Goal: Information Seeking & Learning: Learn about a topic

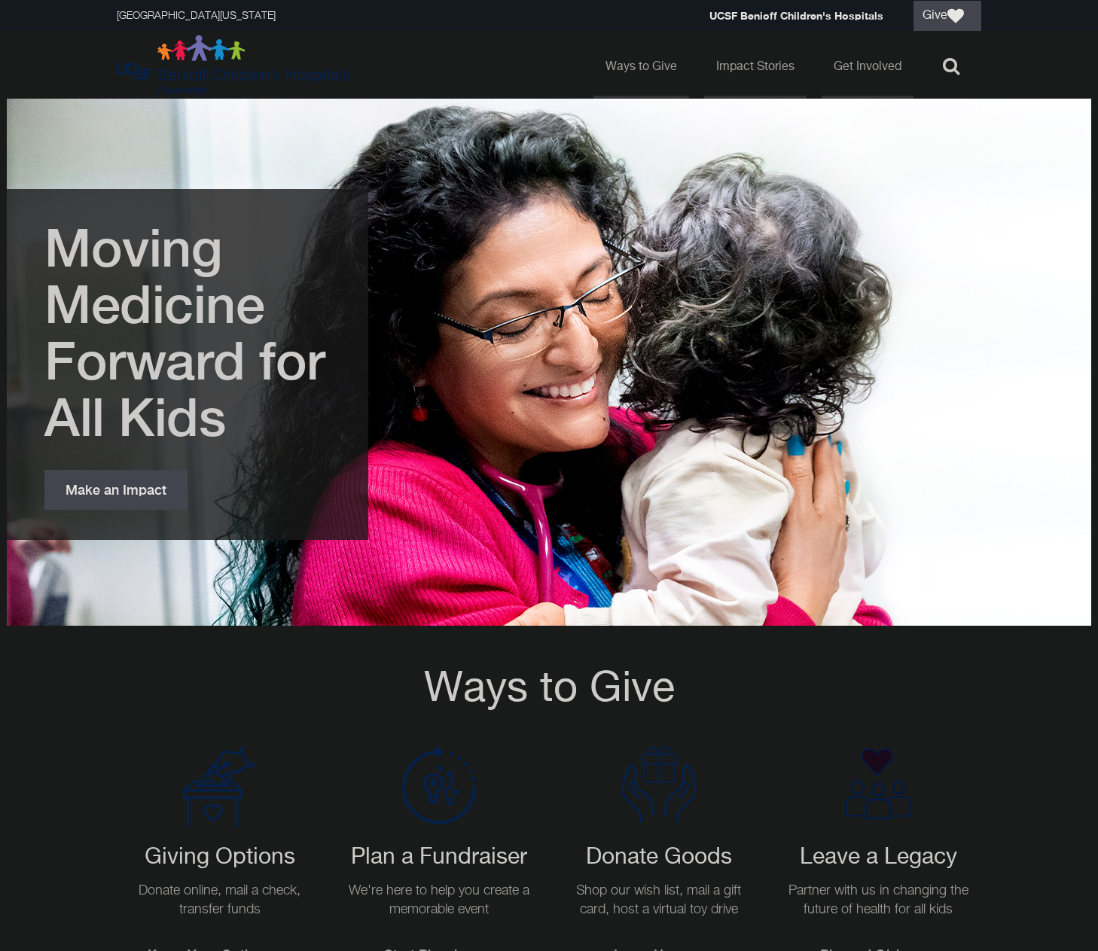
scroll to position [301, 0]
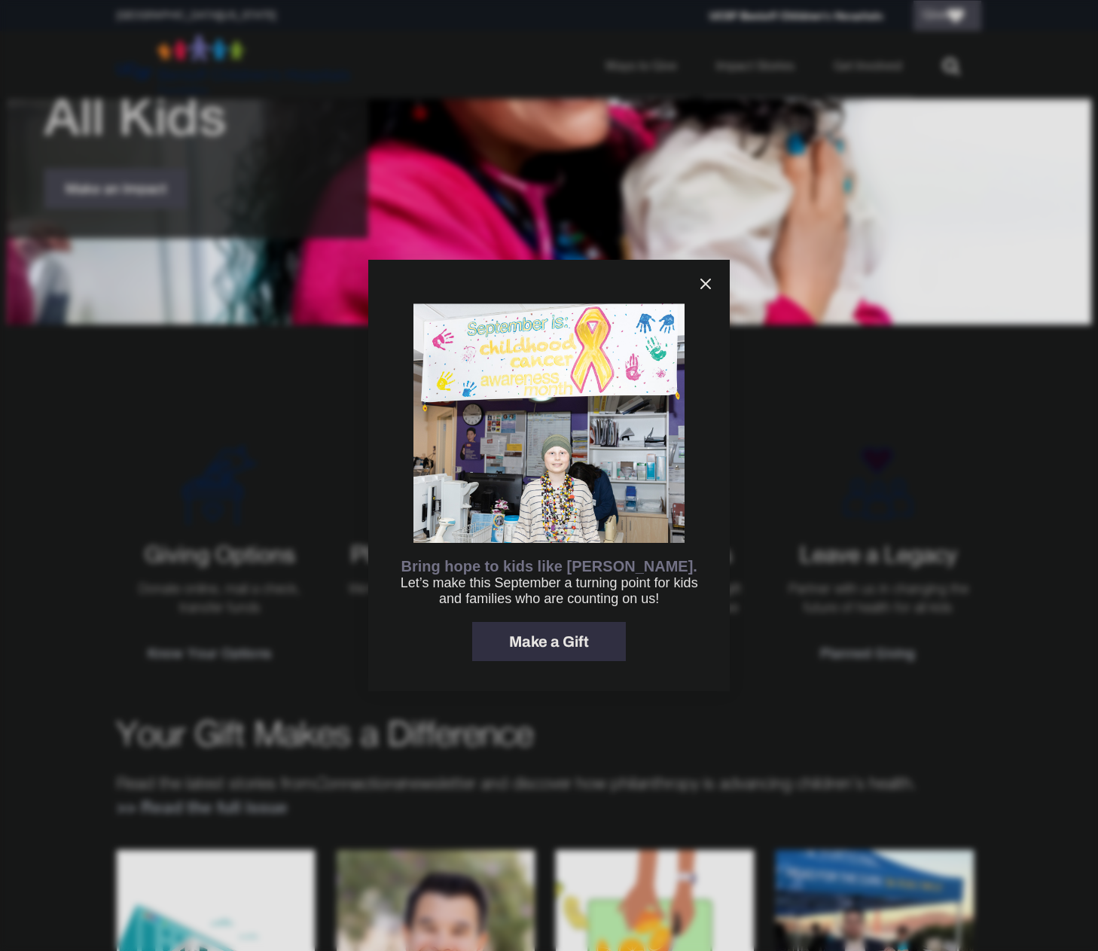
click at [703, 282] on icon "information" at bounding box center [706, 284] width 18 height 18
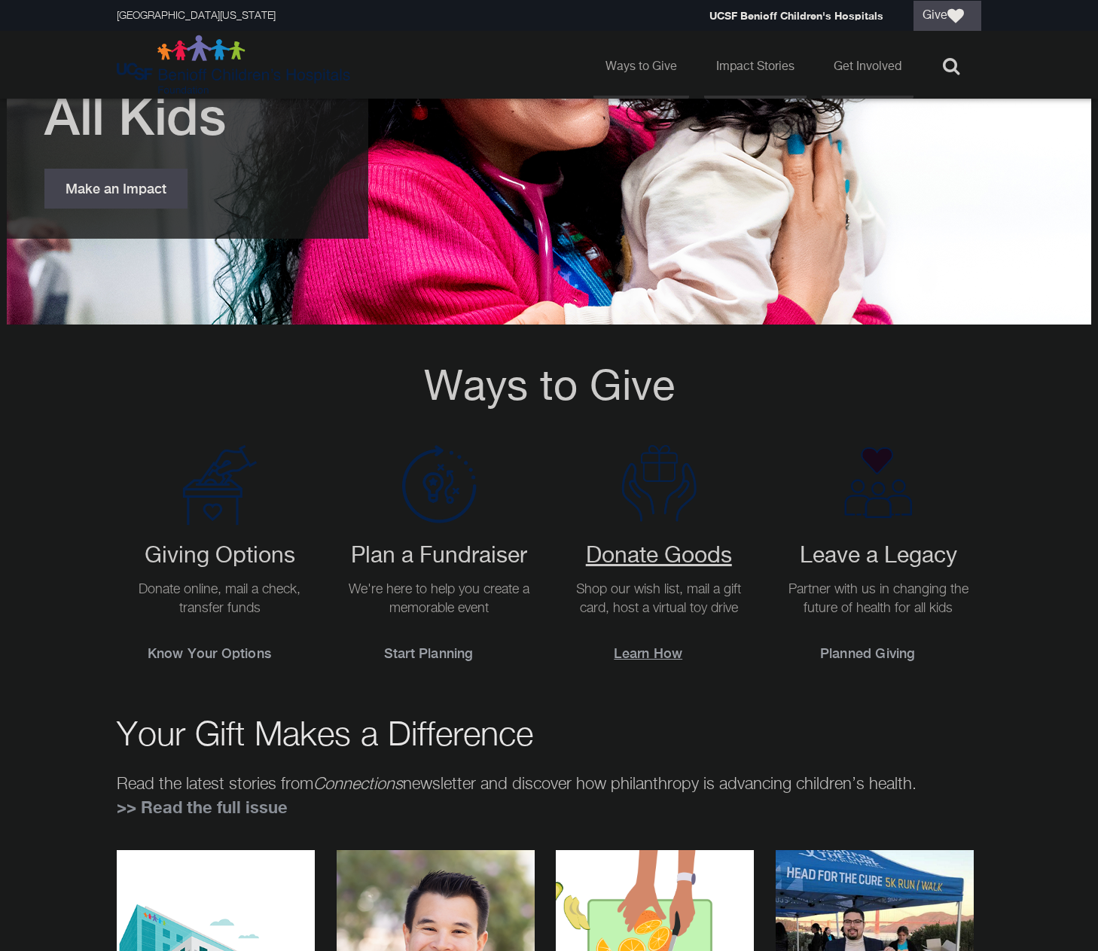
click at [674, 554] on h2 "Donate Goods" at bounding box center [658, 556] width 191 height 27
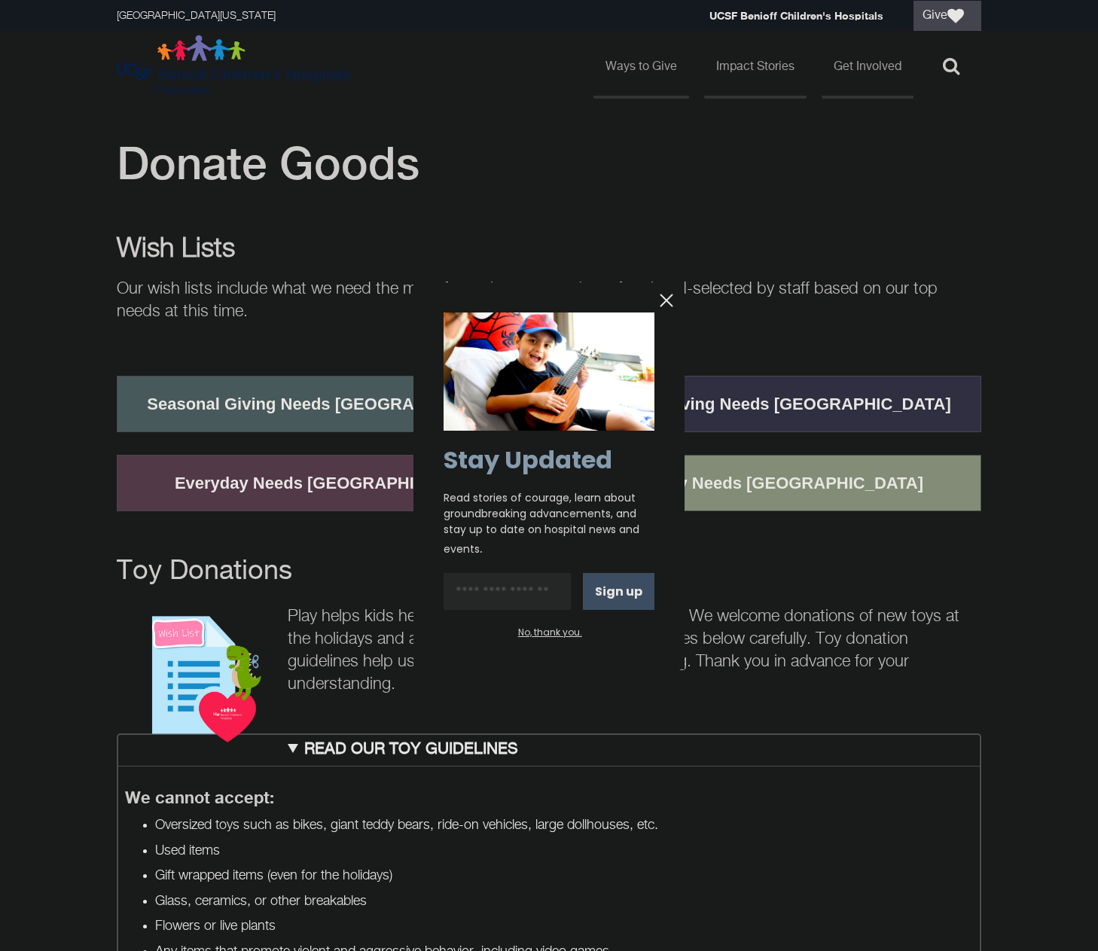
click at [310, 402] on div at bounding box center [549, 475] width 1098 height 951
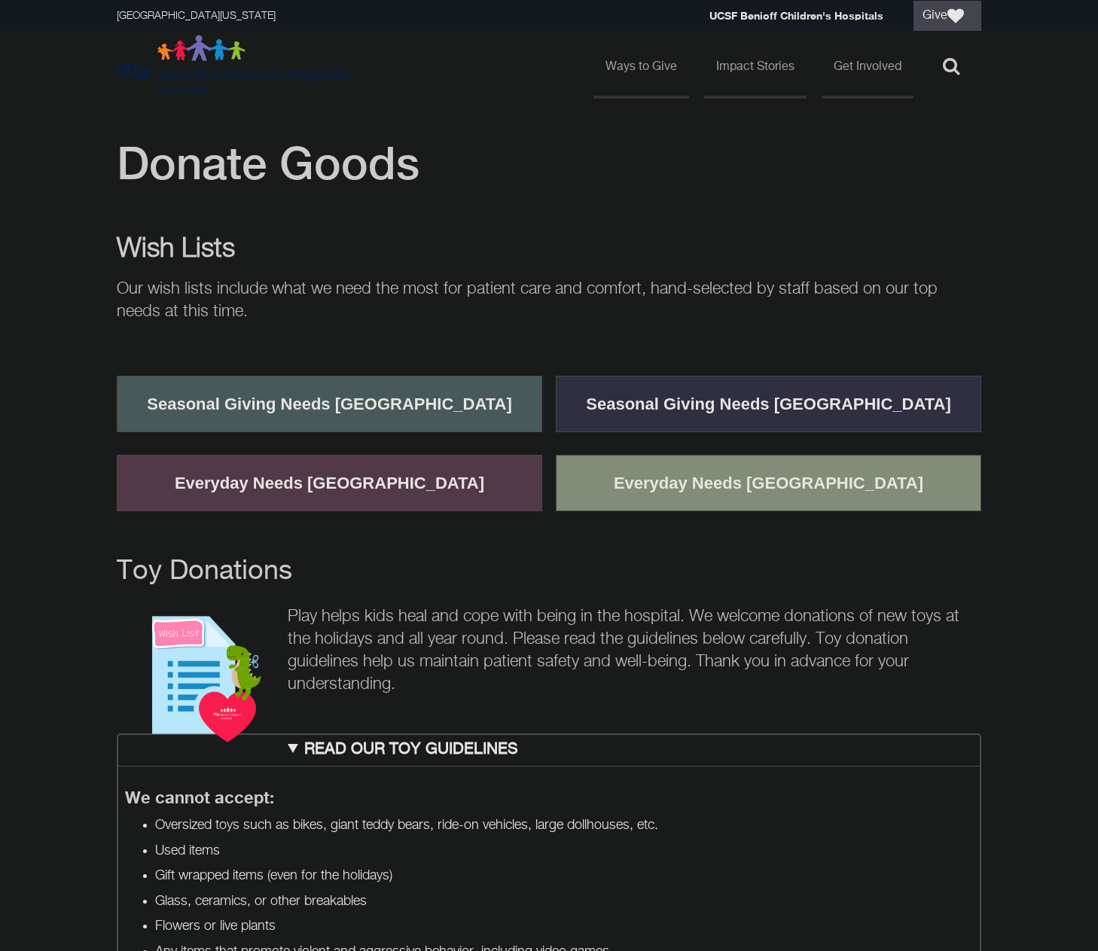
click at [390, 405] on link "Seasonal Giving Needs [GEOGRAPHIC_DATA]" at bounding box center [330, 404] width 388 height 39
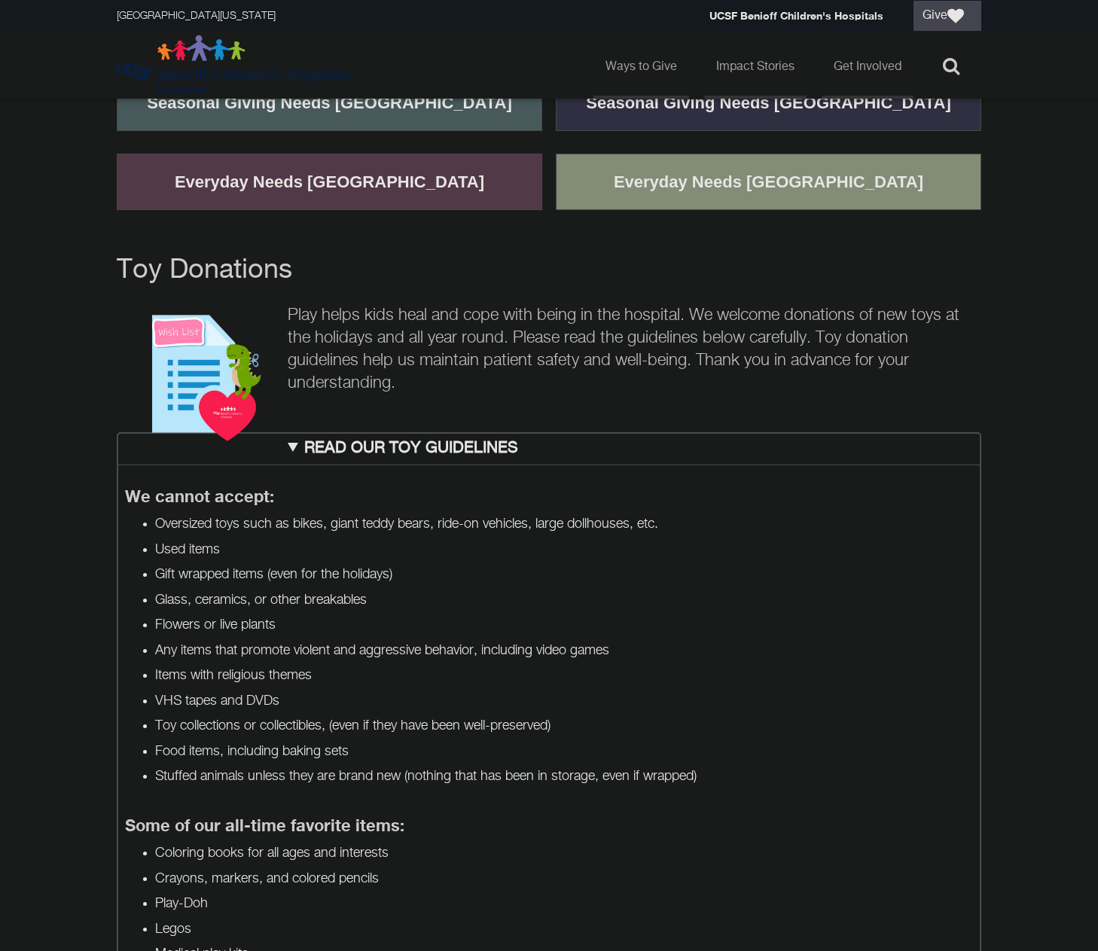
scroll to position [377, 0]
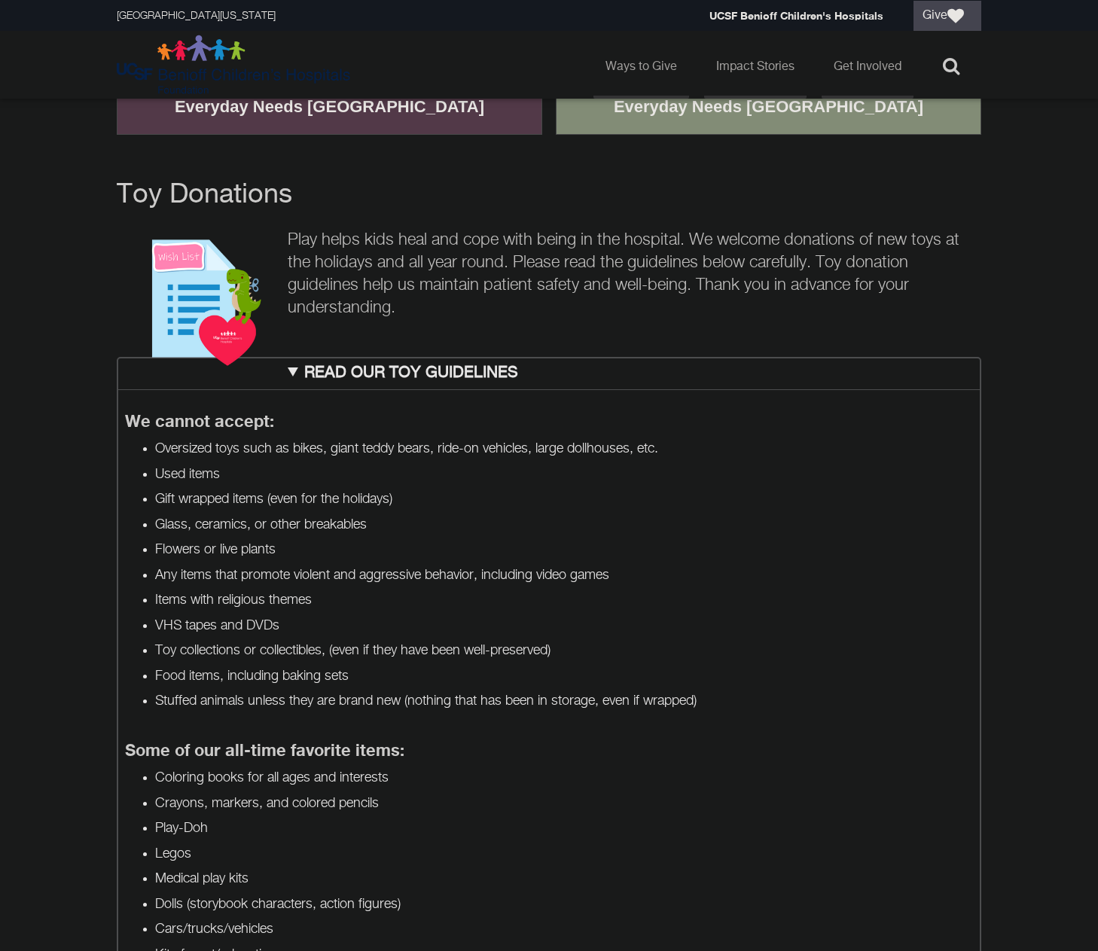
drag, startPoint x: 180, startPoint y: 443, endPoint x: 347, endPoint y: 475, distance: 170.2
click at [347, 475] on ul "Oversized toys such as bikes, giant teddy bears, ride-on vehicles, large dollho…" at bounding box center [549, 575] width 849 height 271
click at [347, 475] on li "Used items" at bounding box center [564, 474] width 819 height 19
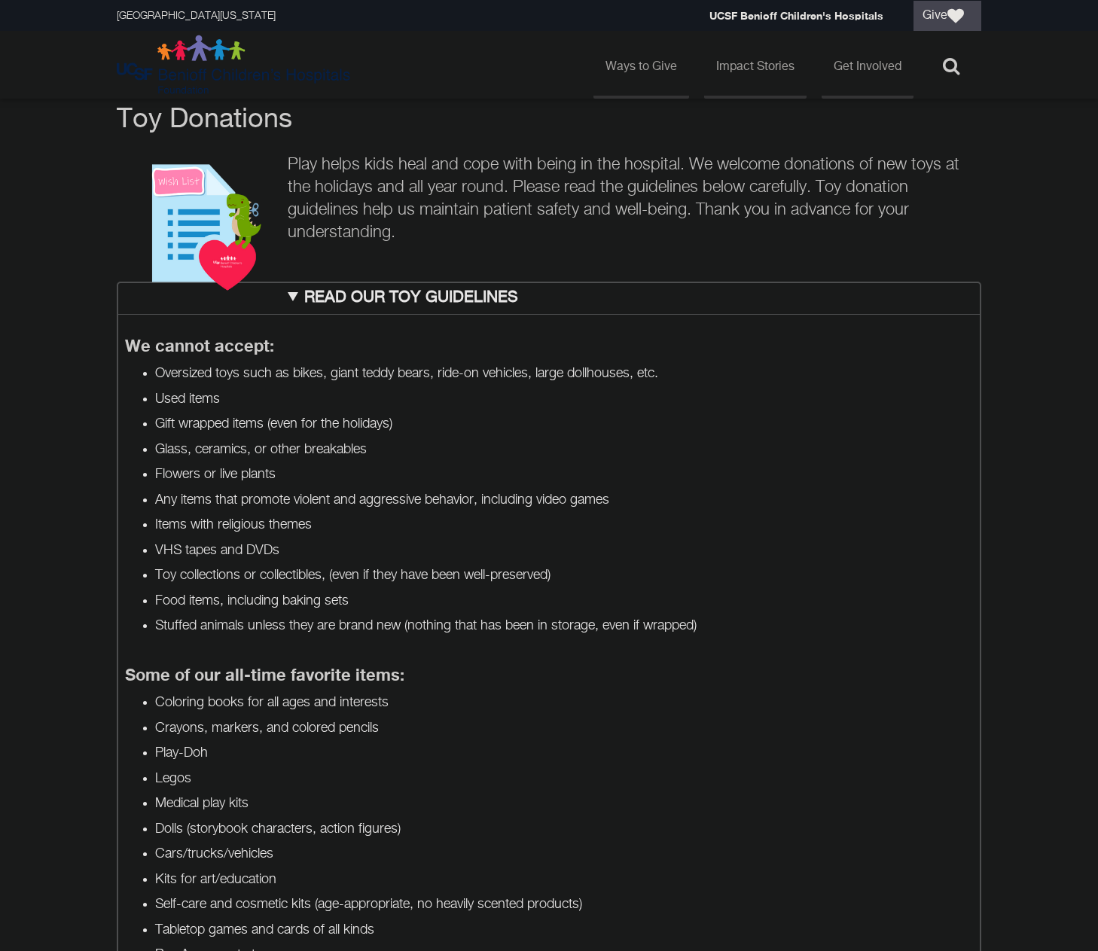
scroll to position [527, 0]
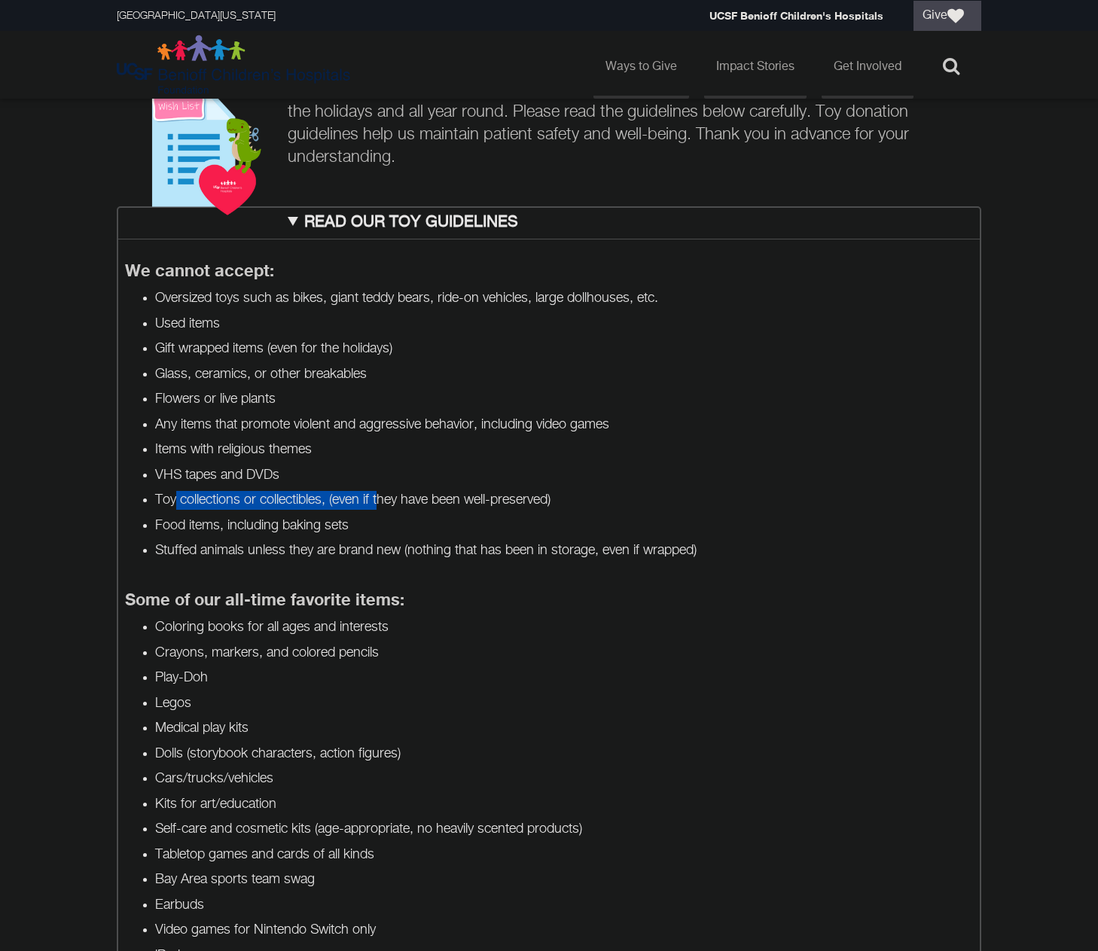
drag, startPoint x: 175, startPoint y: 490, endPoint x: 468, endPoint y: 496, distance: 293.0
click at [444, 496] on li "Toy collections or collectibles, (even if they have been well-preserved)" at bounding box center [564, 500] width 819 height 19
click at [763, 478] on li "VHS tapes and DVDs" at bounding box center [564, 475] width 819 height 19
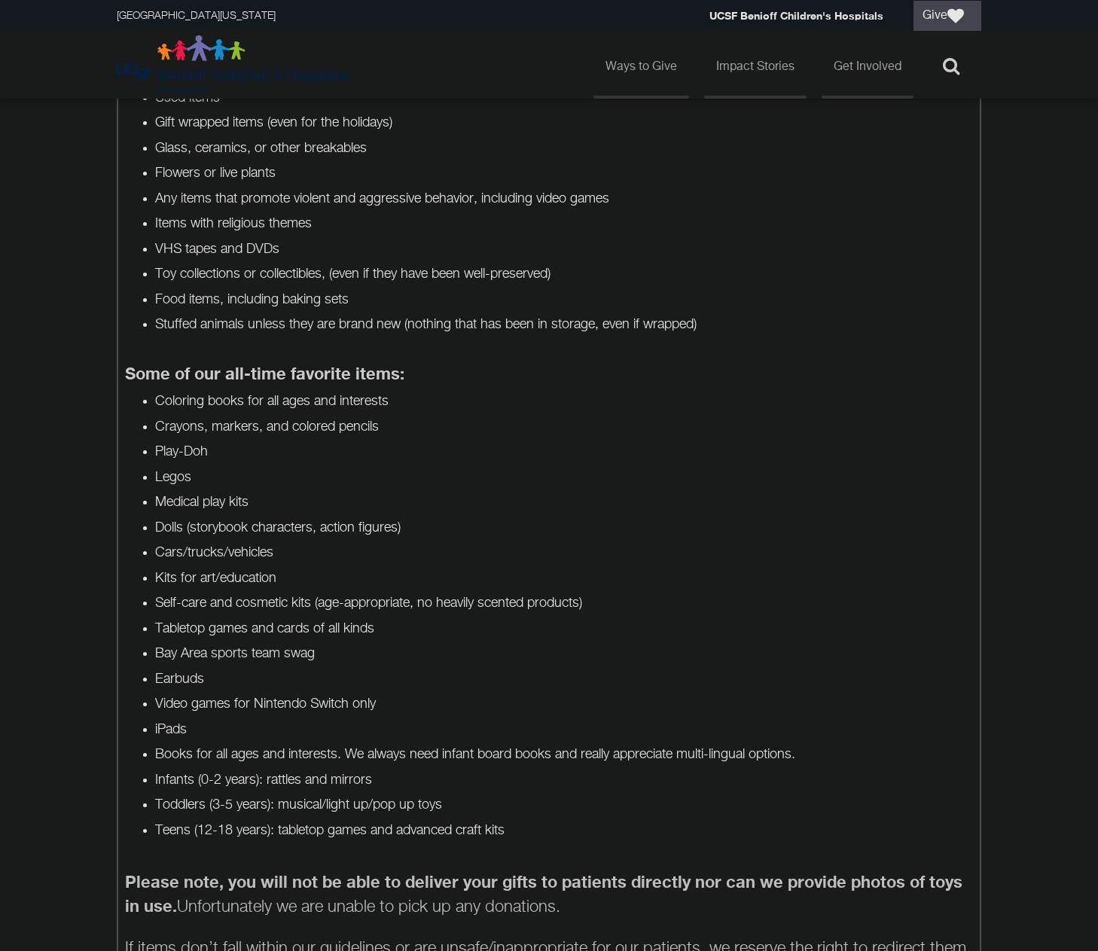
scroll to position [904, 0]
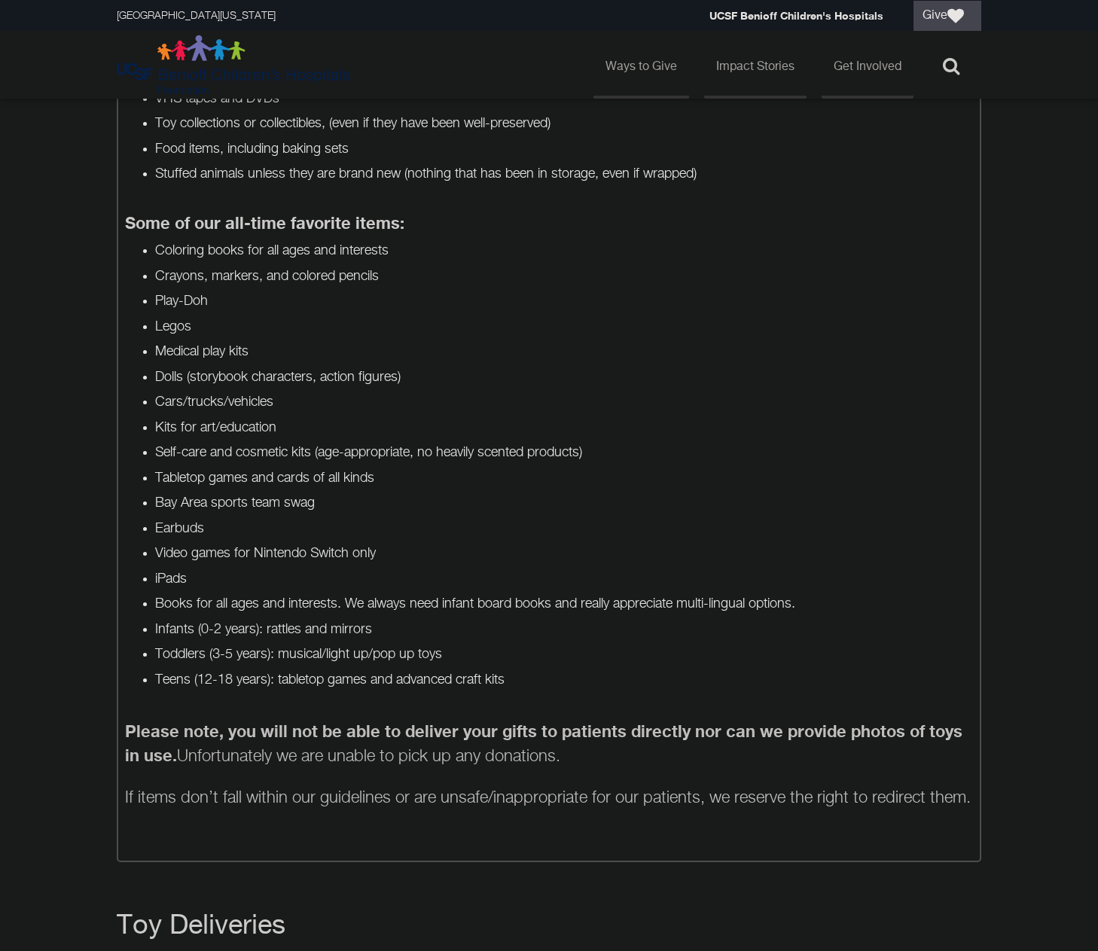
drag, startPoint x: 382, startPoint y: 730, endPoint x: 671, endPoint y: 746, distance: 289.7
click at [671, 746] on p "Please note, you will not be able to deliver your gifts to patients directly no…" at bounding box center [549, 744] width 849 height 48
click at [675, 750] on p "Please note, you will not be able to deliver your gifts to patients directly no…" at bounding box center [549, 744] width 849 height 48
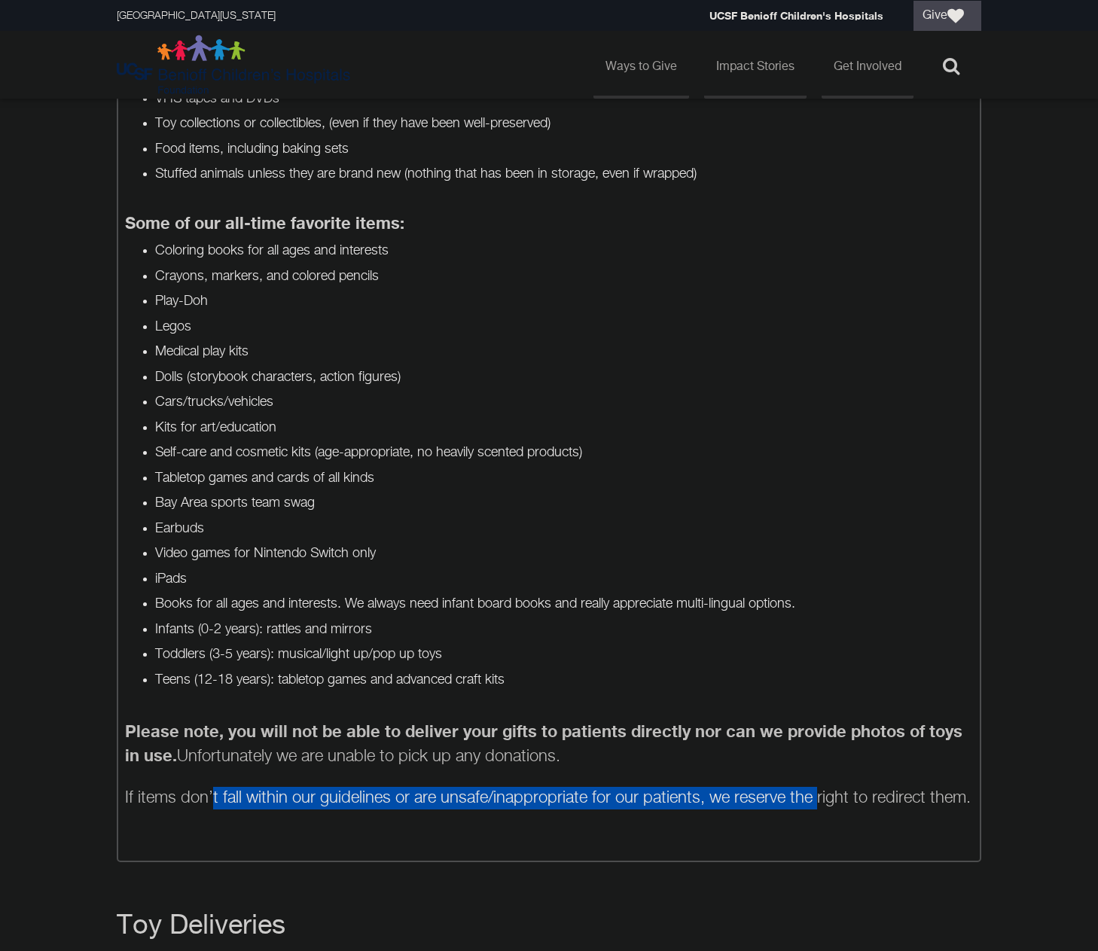
drag, startPoint x: 214, startPoint y: 788, endPoint x: 886, endPoint y: 796, distance: 671.9
click at [865, 794] on p "If items don’t fall within our guidelines or are unsafe/inappropriate for our p…" at bounding box center [549, 821] width 849 height 68
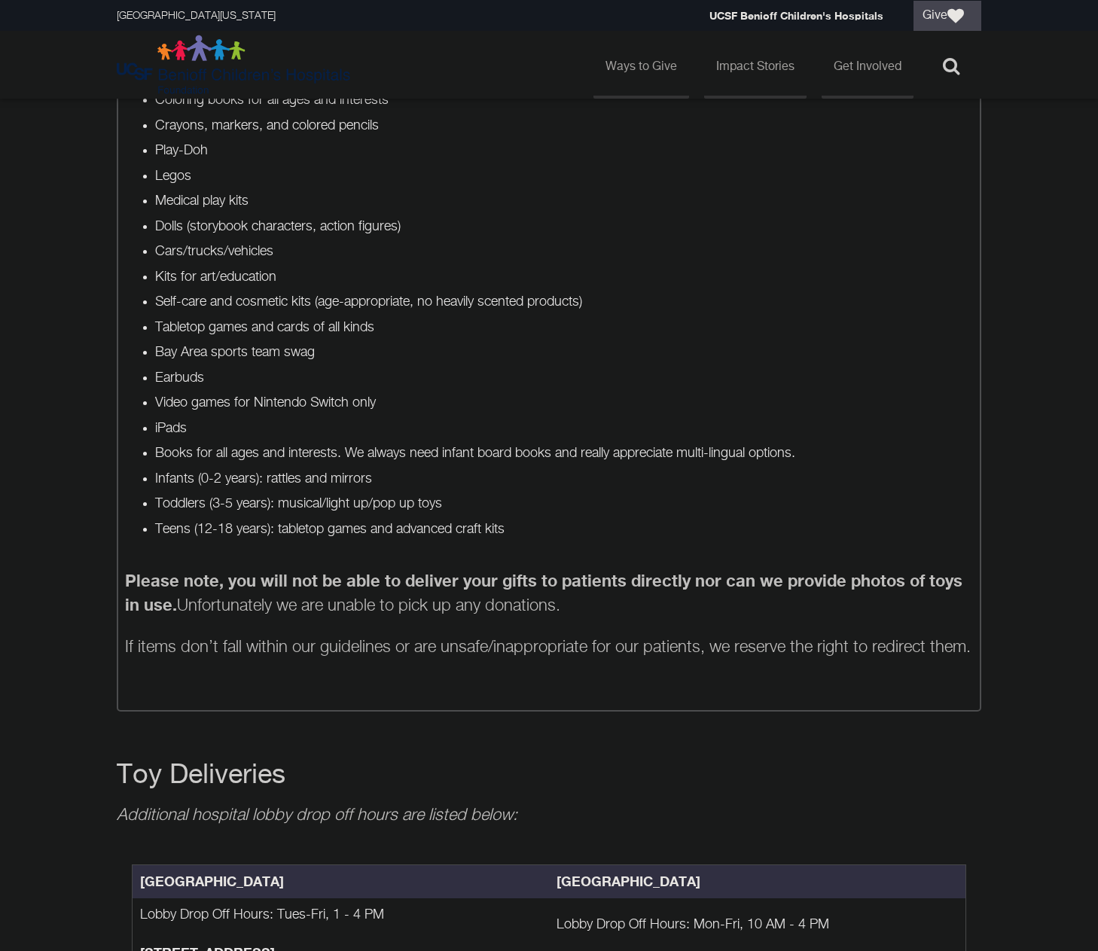
click at [905, 721] on p at bounding box center [549, 721] width 865 height 19
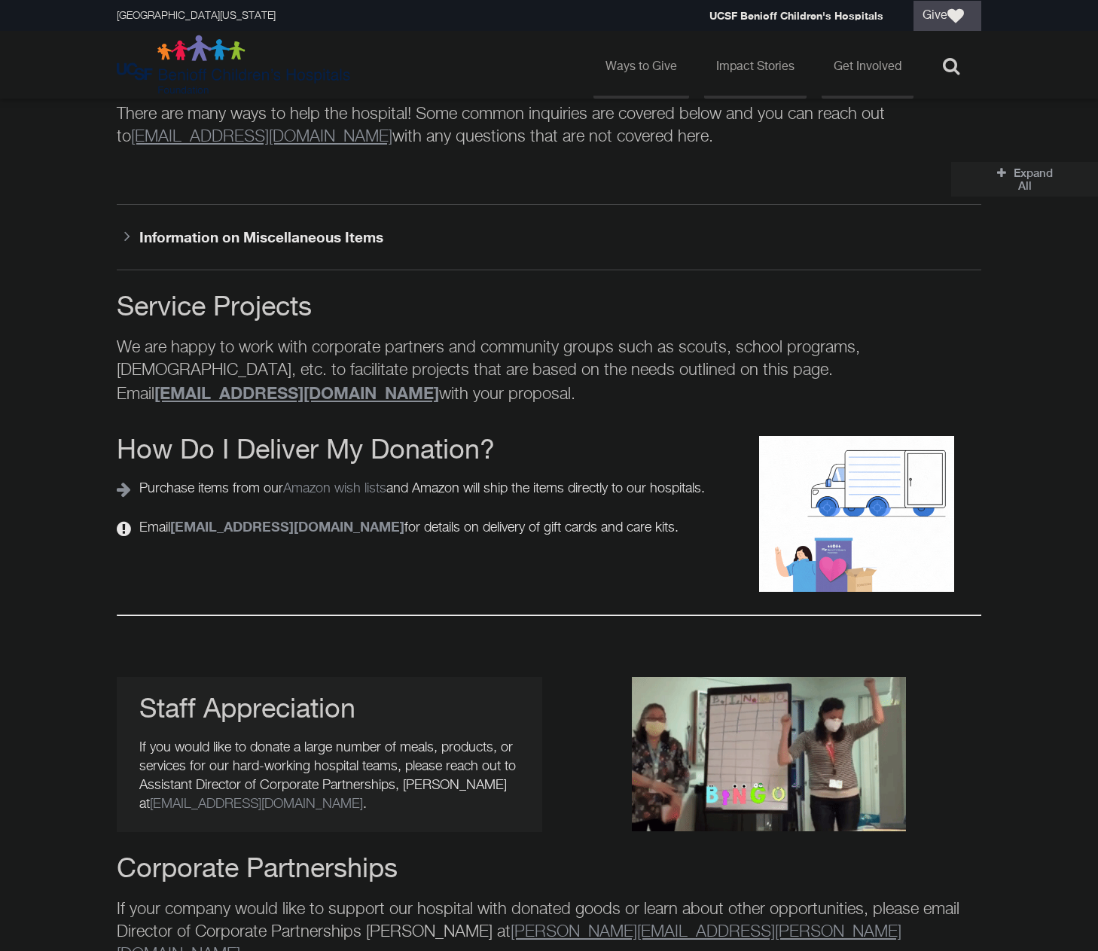
scroll to position [2165, 0]
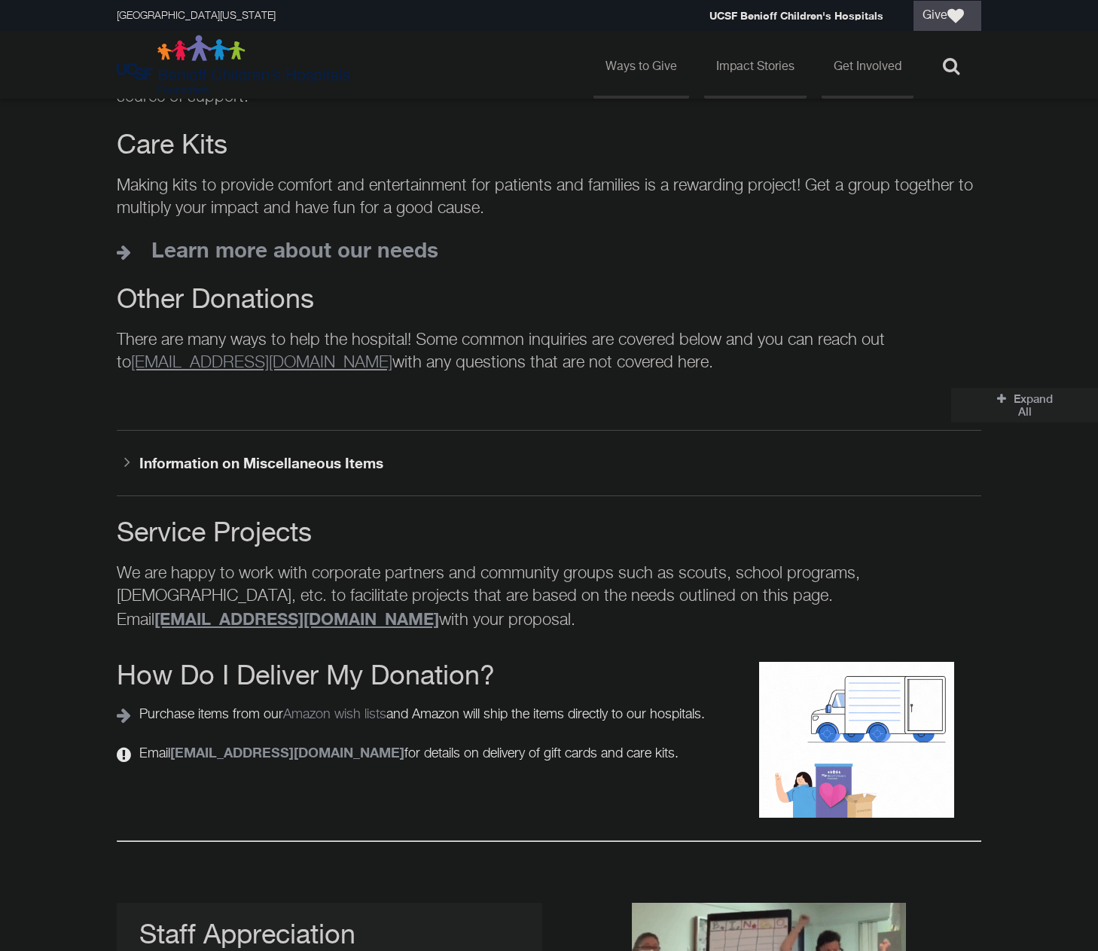
click at [326, 430] on button "Information on Miscellaneous Items" at bounding box center [549, 463] width 865 height 66
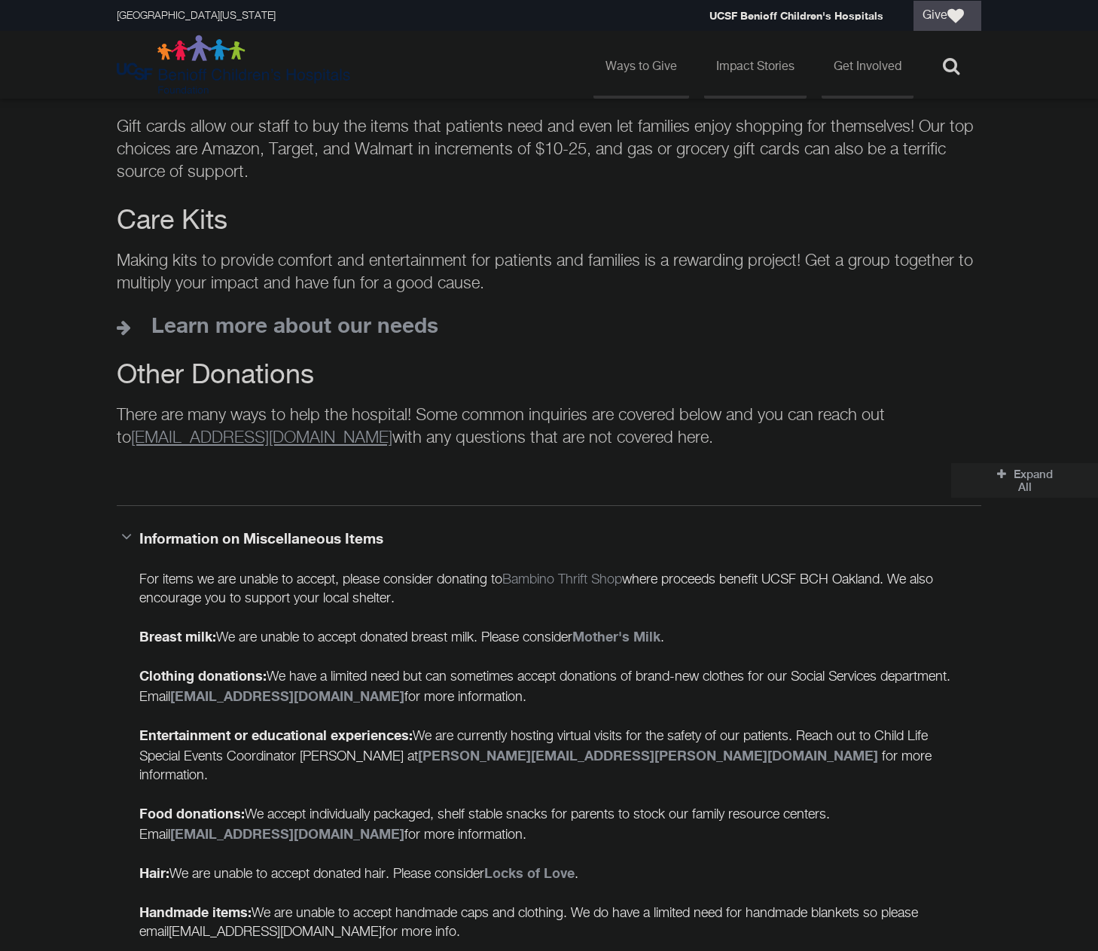
scroll to position [2015, 0]
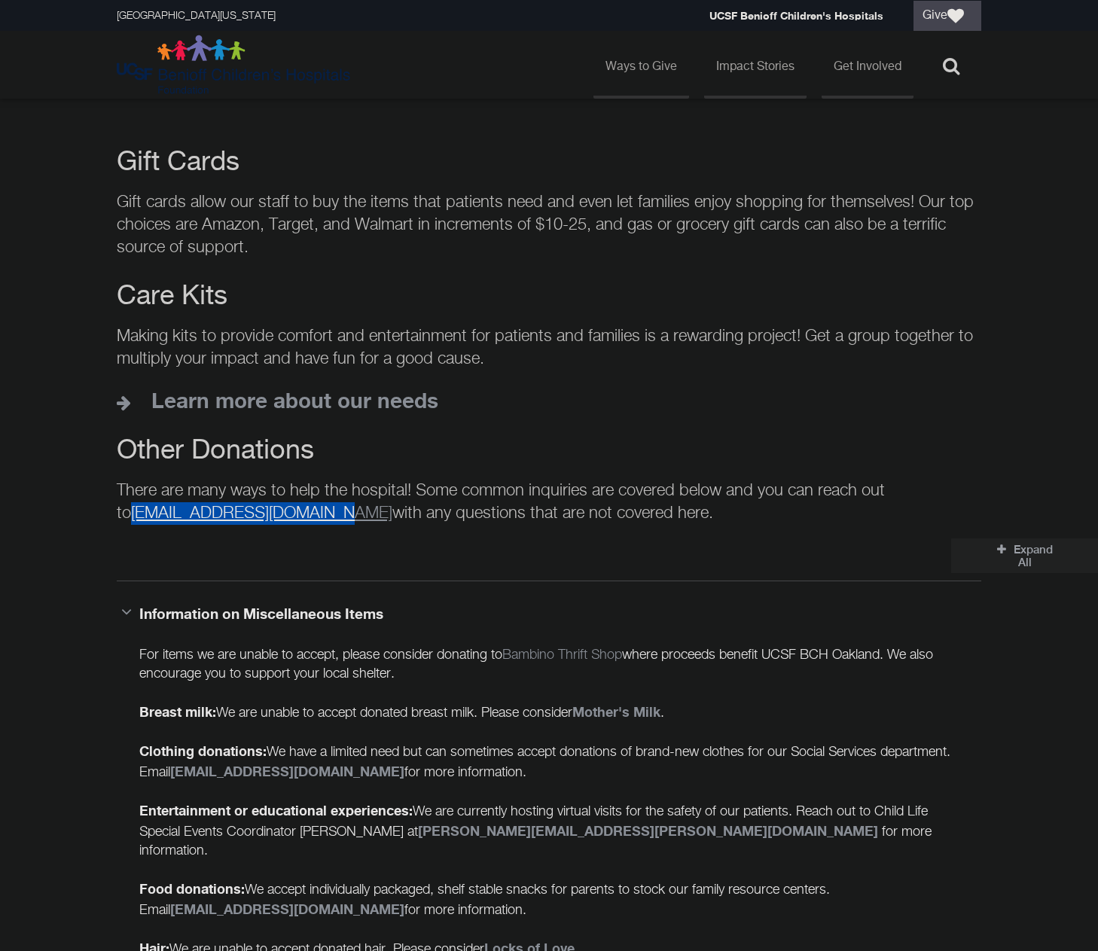
drag, startPoint x: 345, startPoint y: 484, endPoint x: 136, endPoint y: 486, distance: 208.6
click at [136, 486] on p "There are many ways to help the hospital! Some common inquiries are covered bel…" at bounding box center [549, 502] width 865 height 45
copy link "[EMAIL_ADDRESS][DOMAIN_NAME]"
